Goal: Entertainment & Leisure: Browse casually

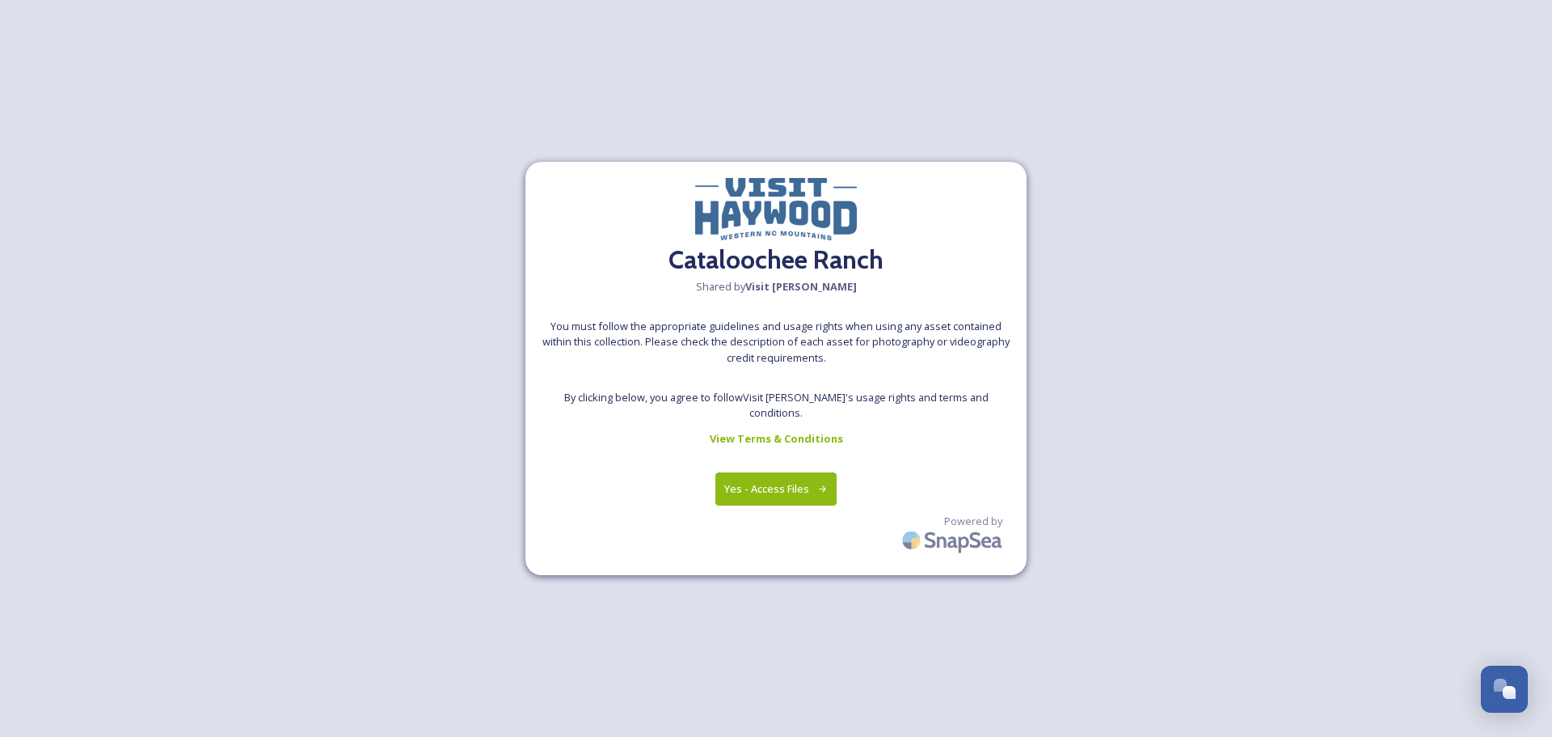
click at [771, 483] on button "Yes - Access Files" at bounding box center [776, 488] width 121 height 33
click at [767, 479] on button "Yes - Access Files" at bounding box center [776, 488] width 121 height 33
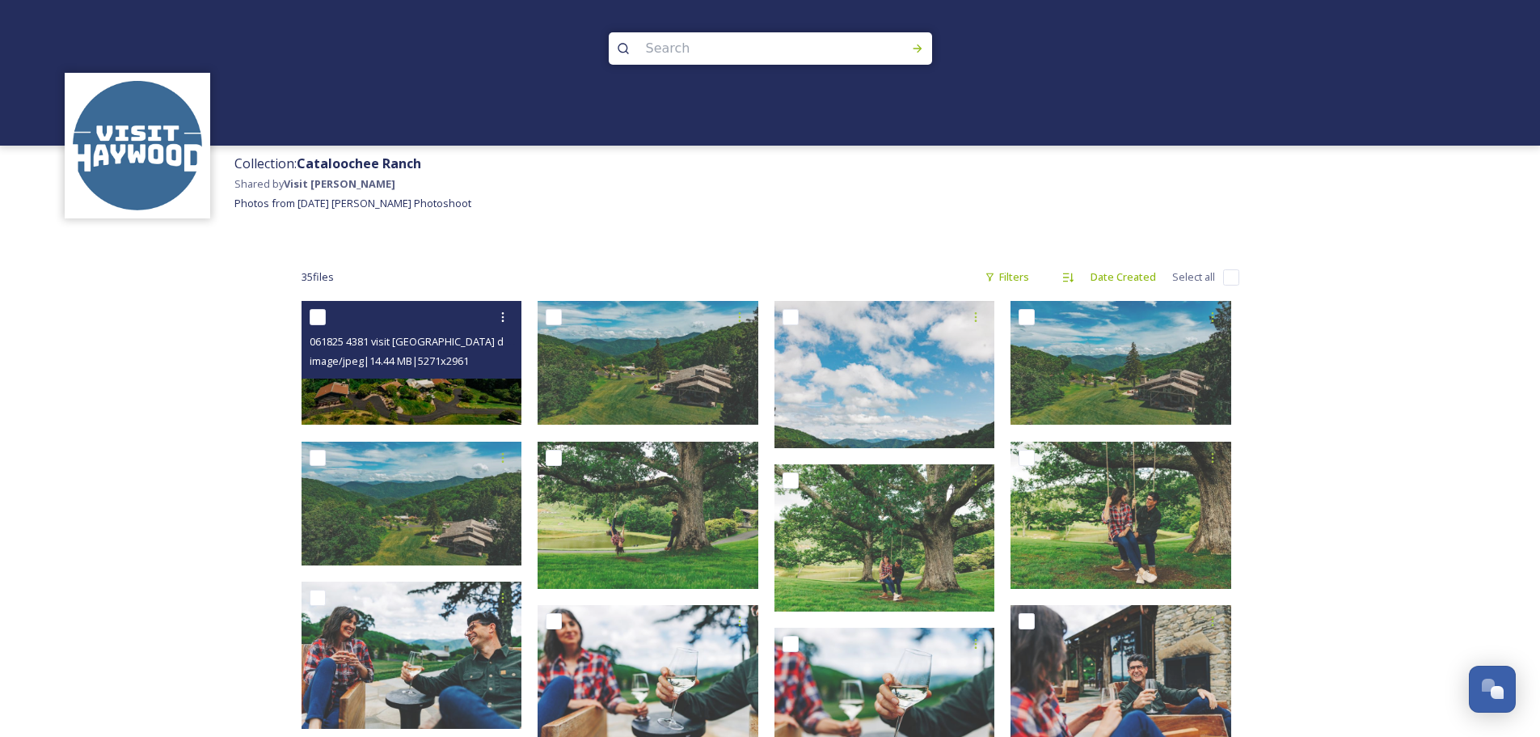
click at [434, 391] on img at bounding box center [412, 363] width 221 height 124
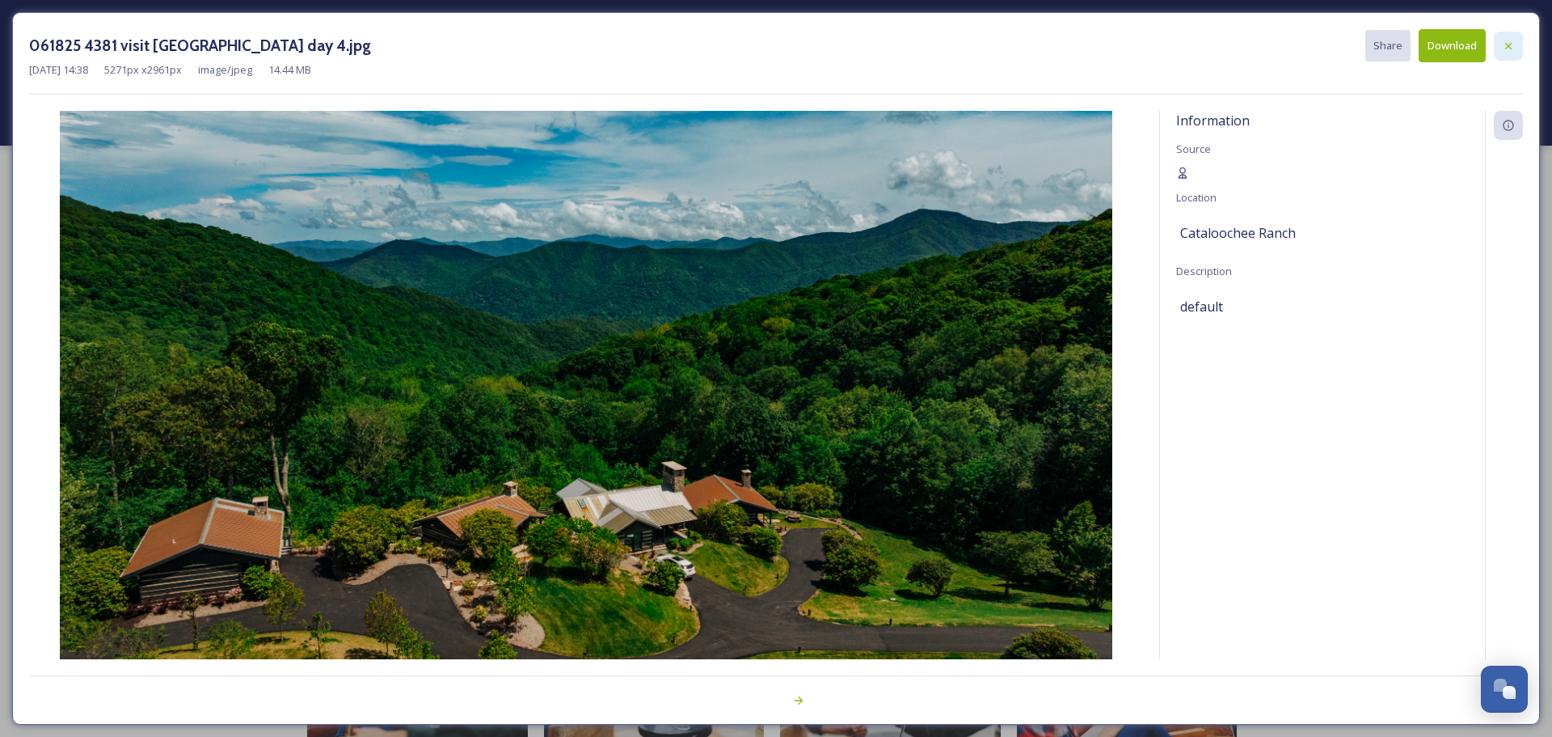
click at [1510, 45] on icon at bounding box center [1508, 46] width 13 height 13
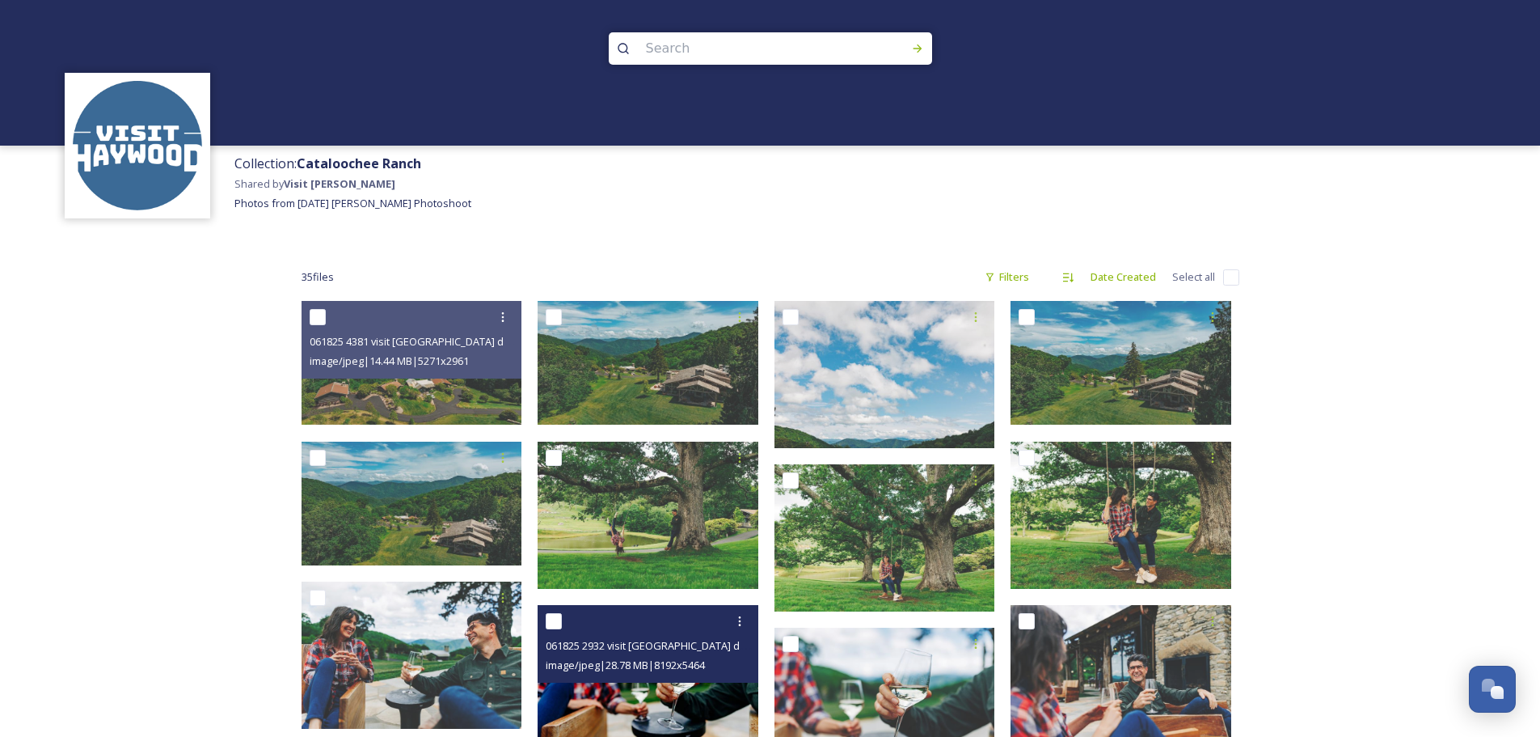
click at [619, 706] on img at bounding box center [648, 678] width 221 height 147
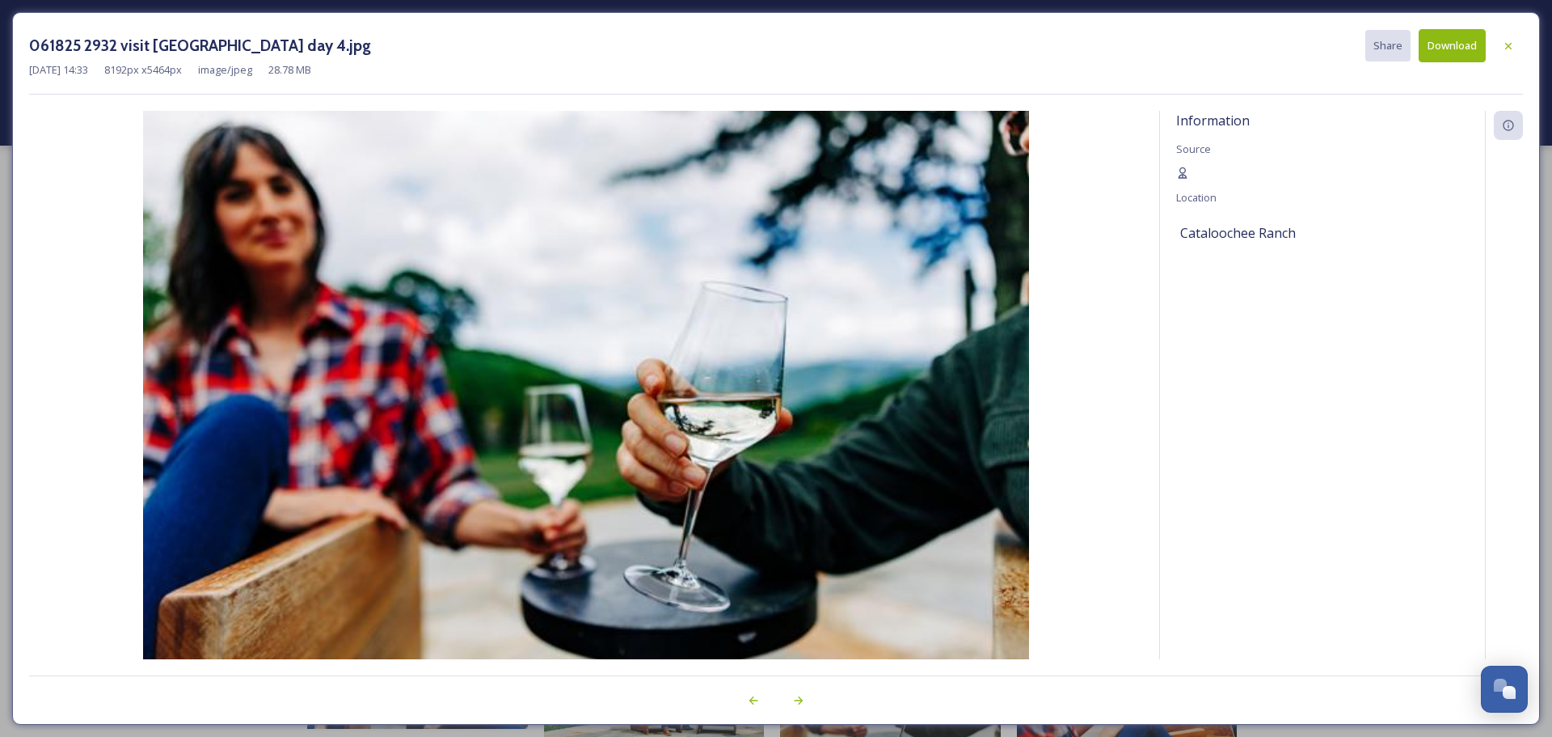
click at [1346, 500] on div "Information Source Location [GEOGRAPHIC_DATA]" at bounding box center [1322, 406] width 325 height 591
click at [1511, 40] on icon at bounding box center [1508, 46] width 13 height 13
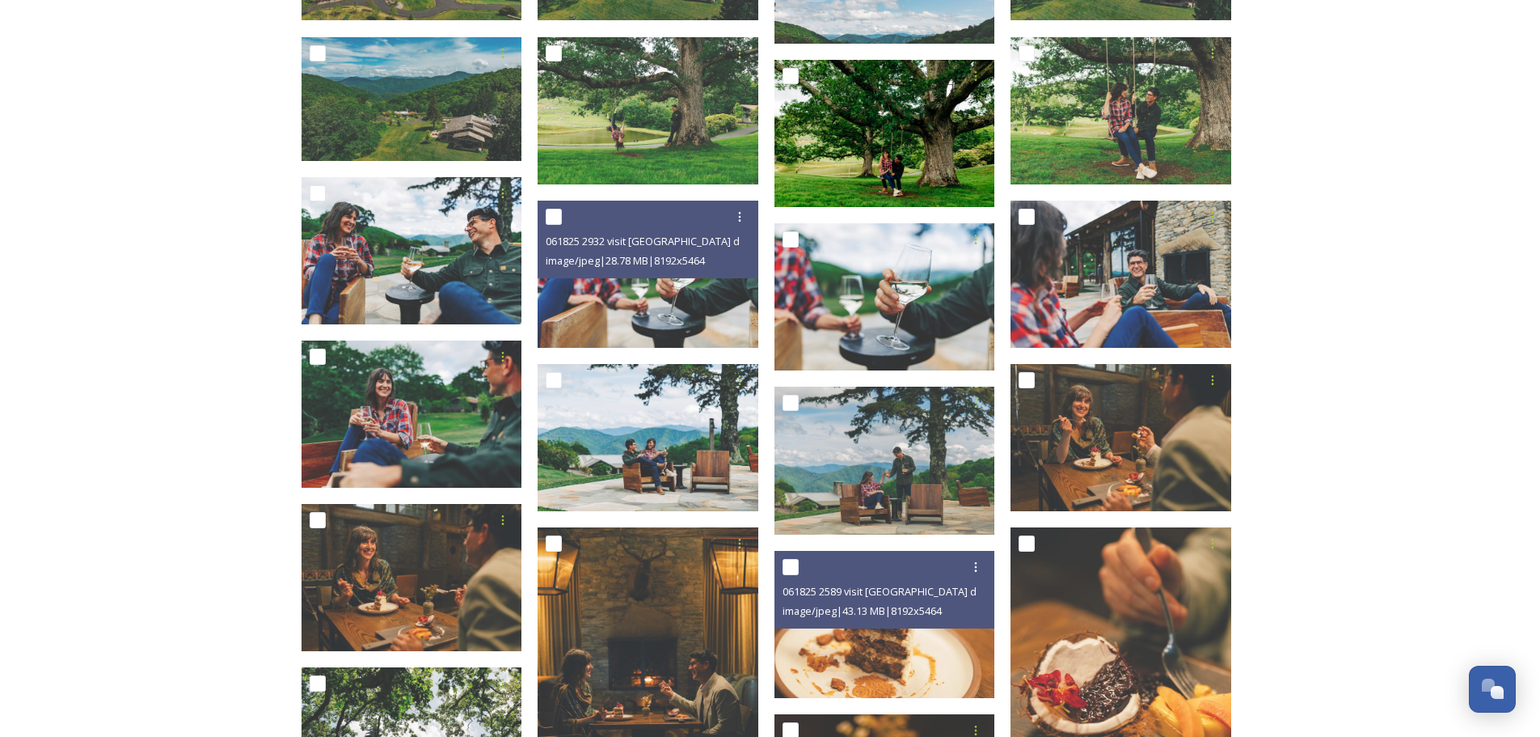
scroll to position [485, 0]
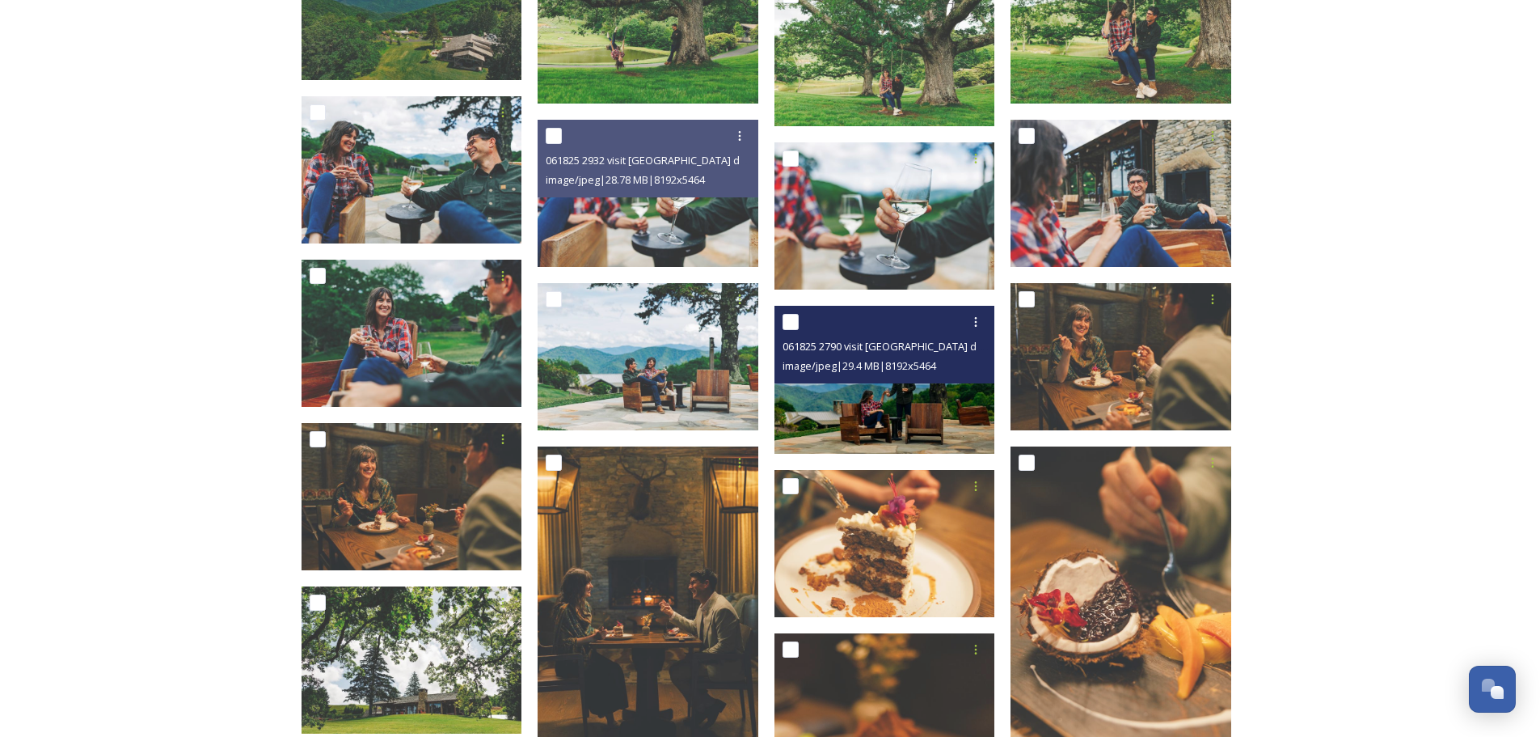
click at [880, 389] on img at bounding box center [885, 379] width 221 height 147
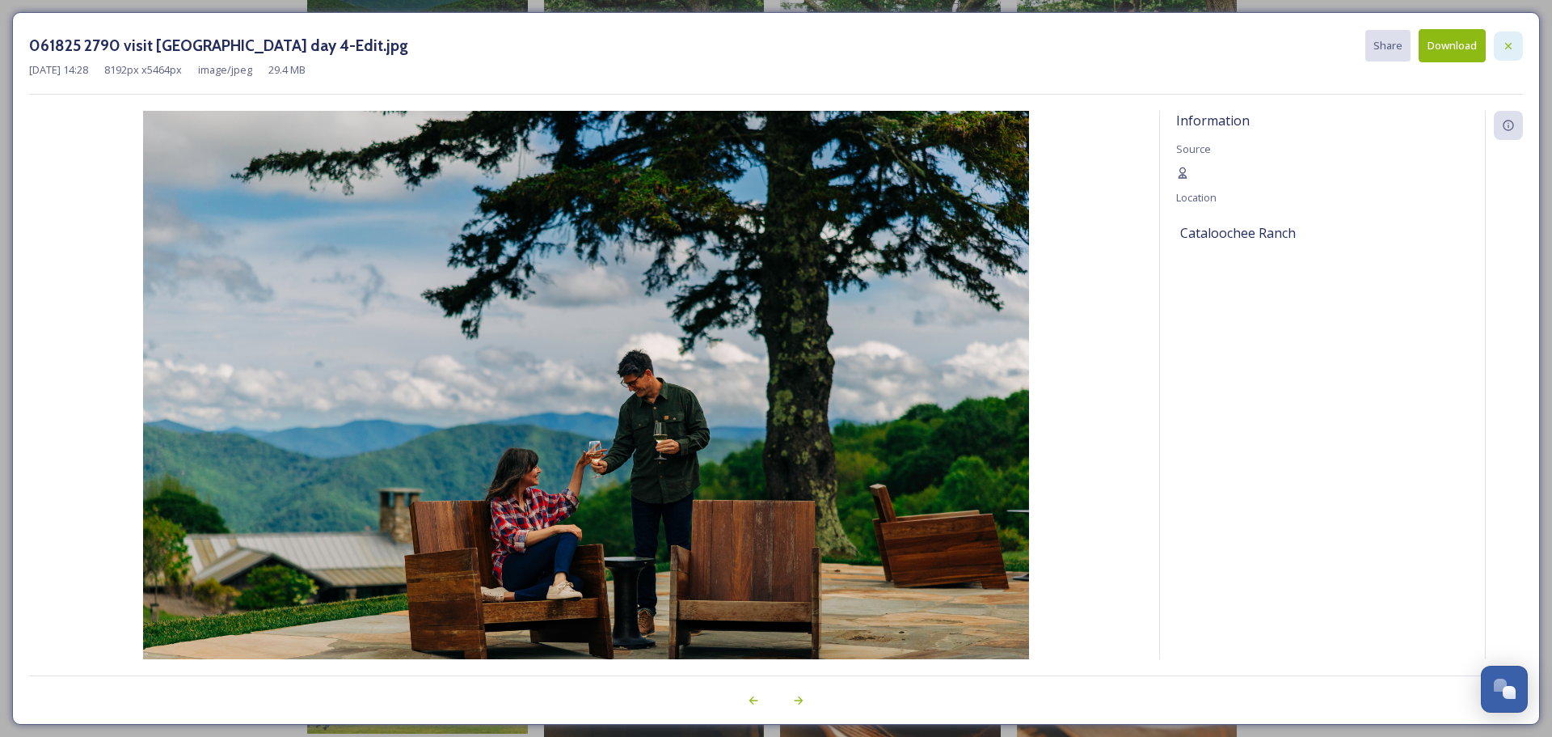
click at [1511, 49] on icon at bounding box center [1508, 45] width 6 height 6
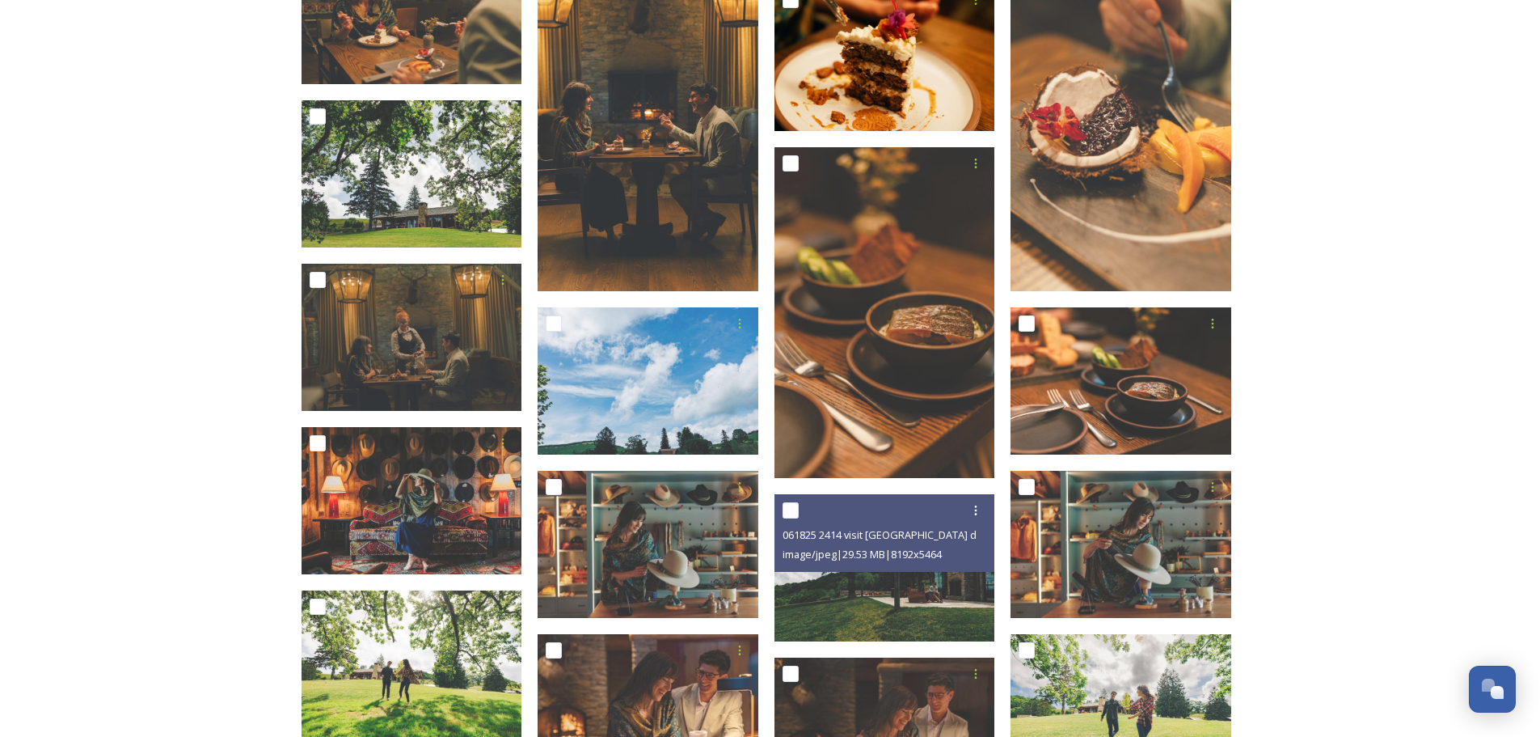
scroll to position [1051, 0]
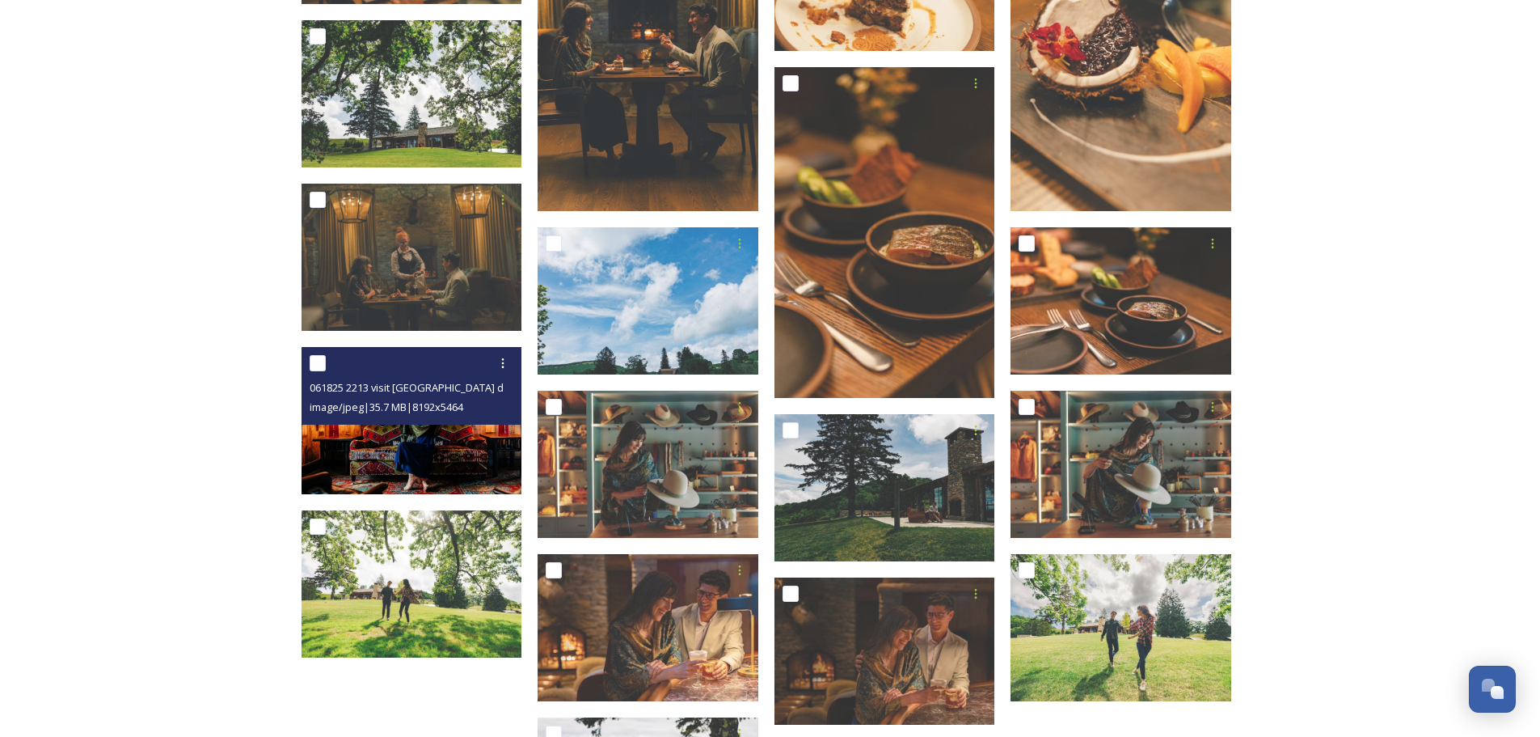
click at [413, 437] on img at bounding box center [412, 420] width 221 height 147
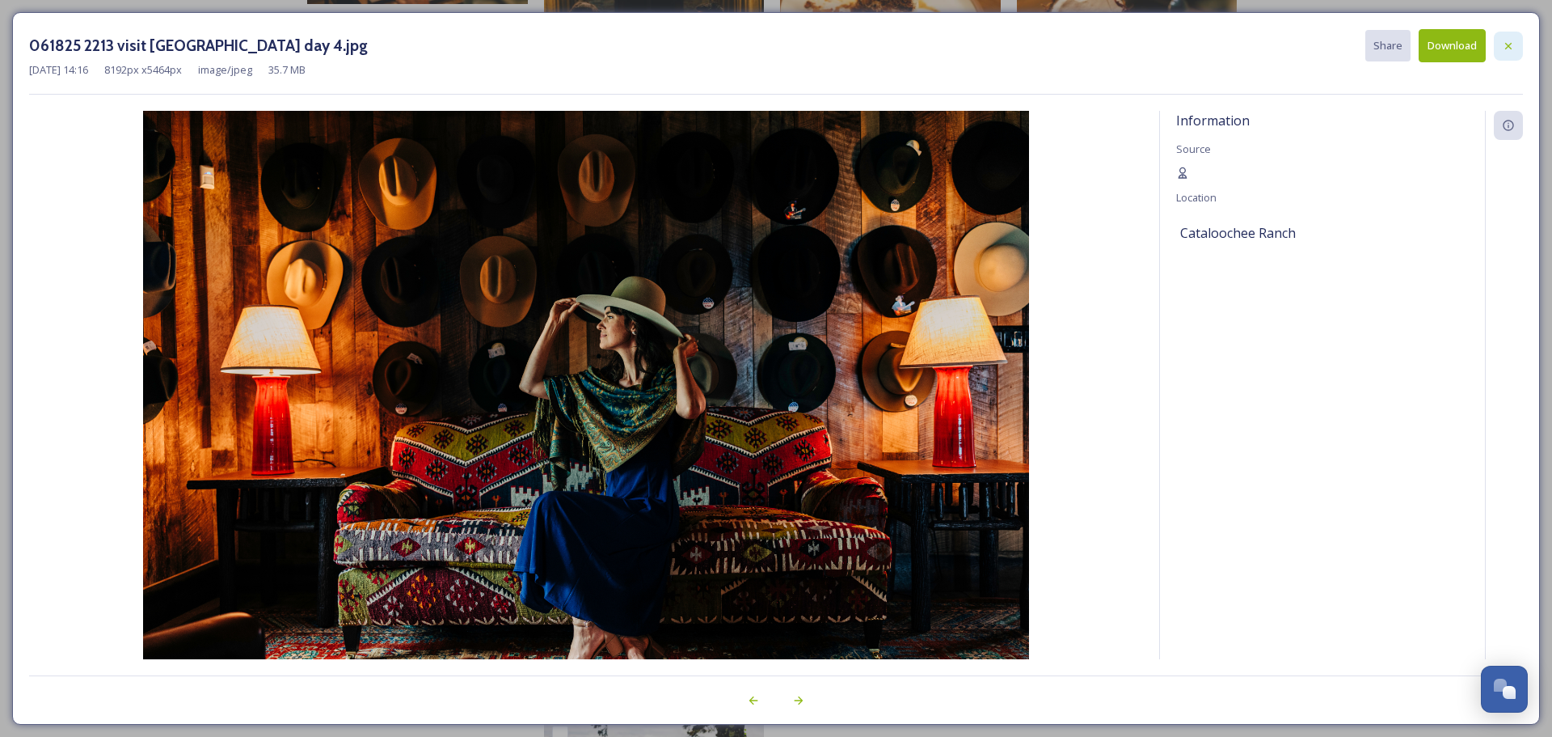
click at [1514, 47] on icon at bounding box center [1508, 46] width 13 height 13
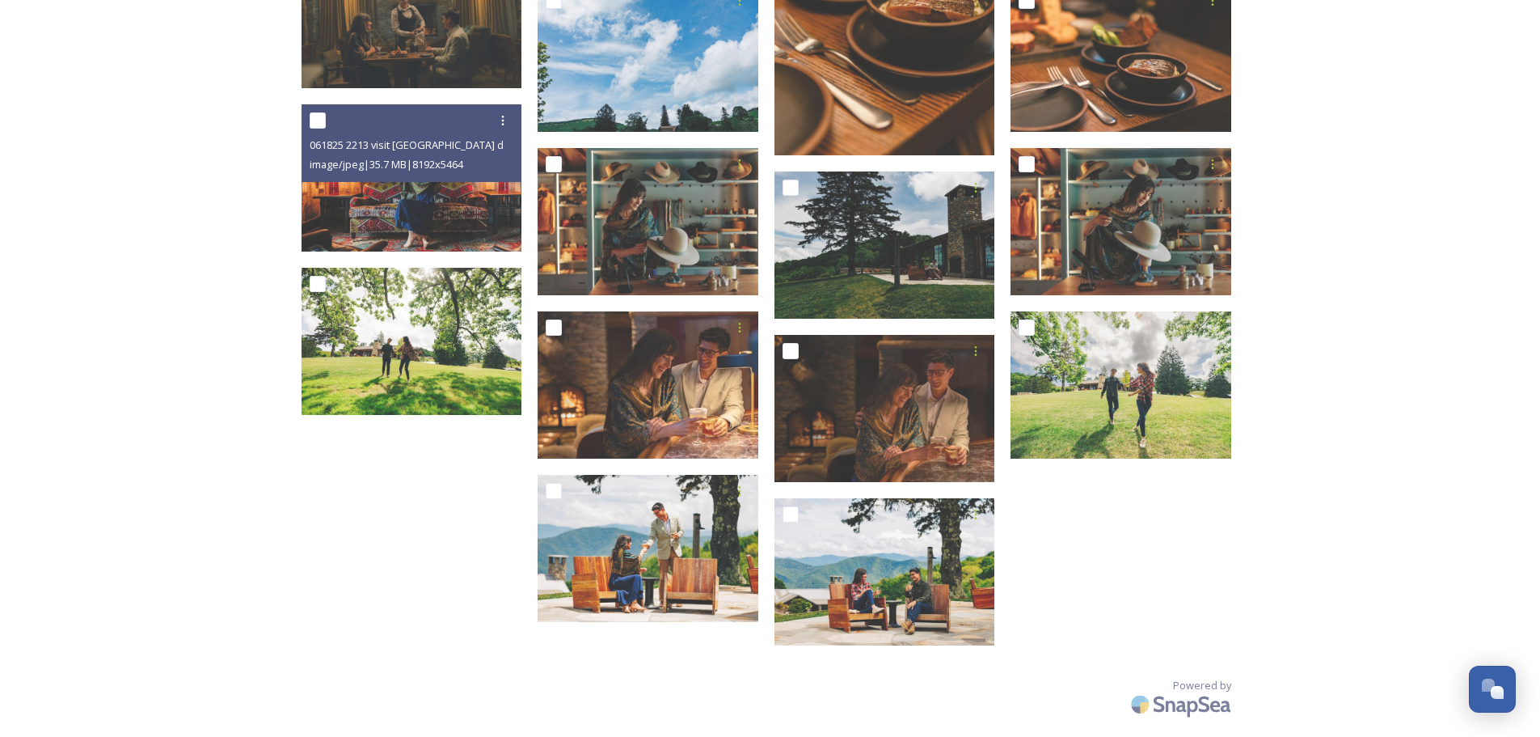
scroll to position [1295, 0]
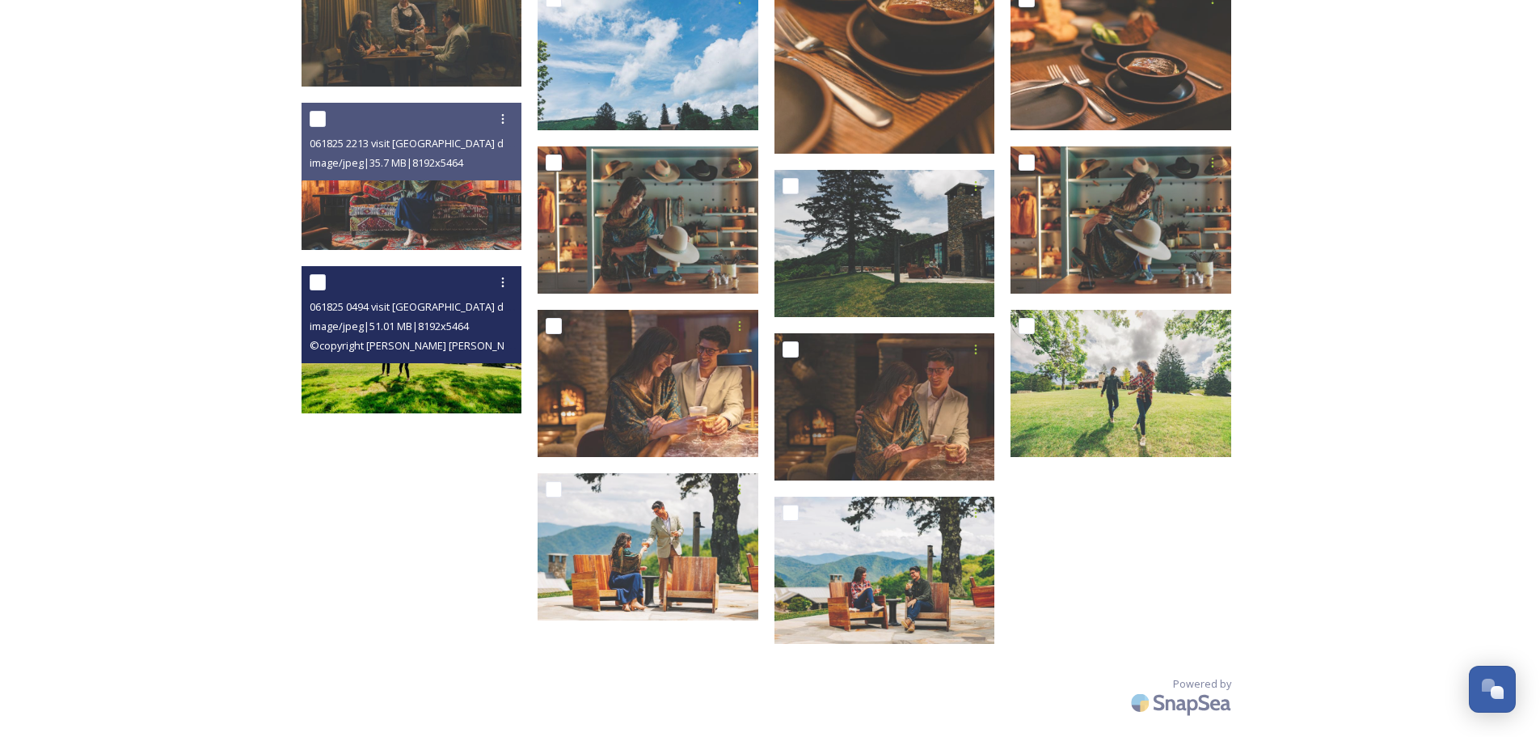
click at [404, 366] on img at bounding box center [412, 339] width 221 height 147
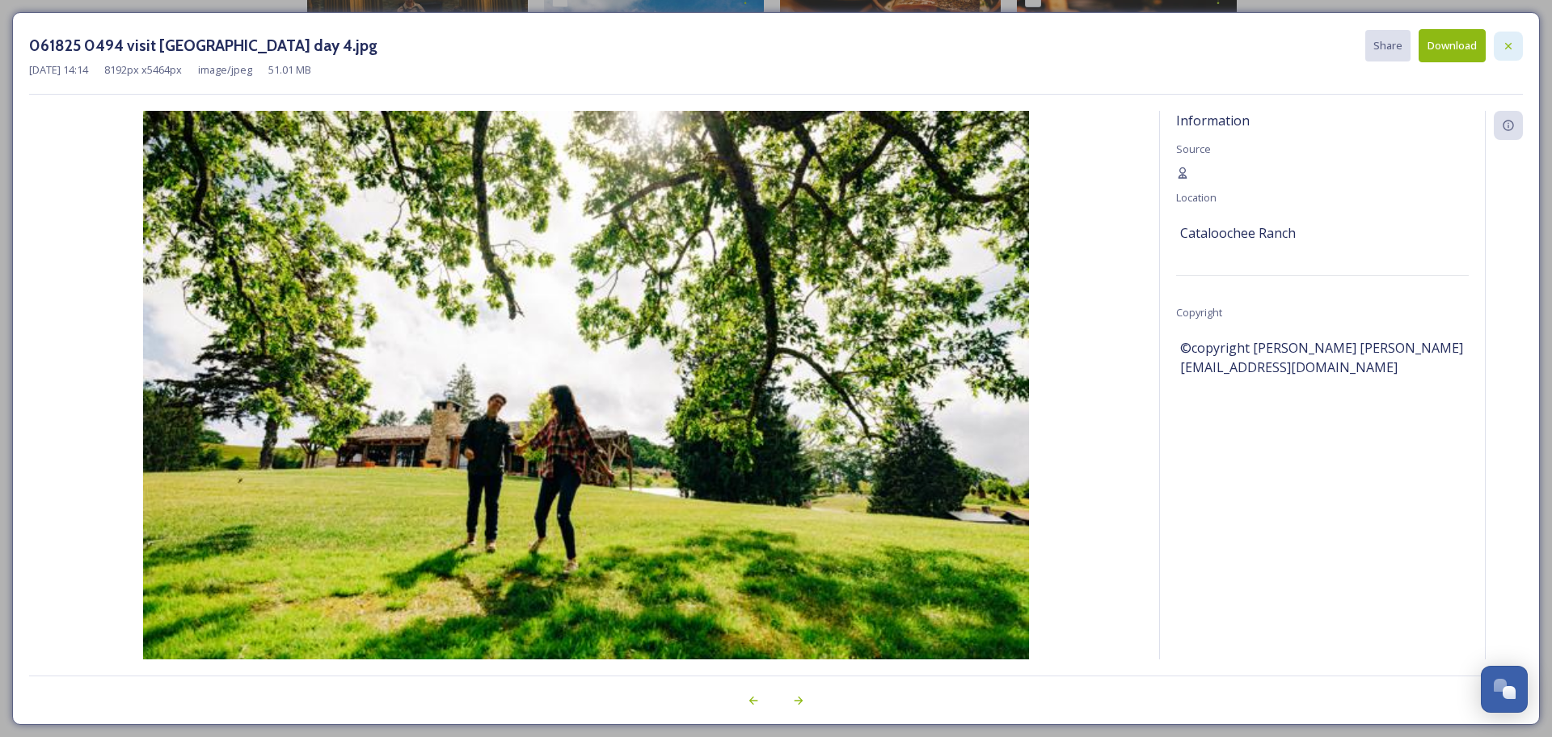
click at [1507, 42] on icon at bounding box center [1508, 46] width 13 height 13
